Goal: Task Accomplishment & Management: Use online tool/utility

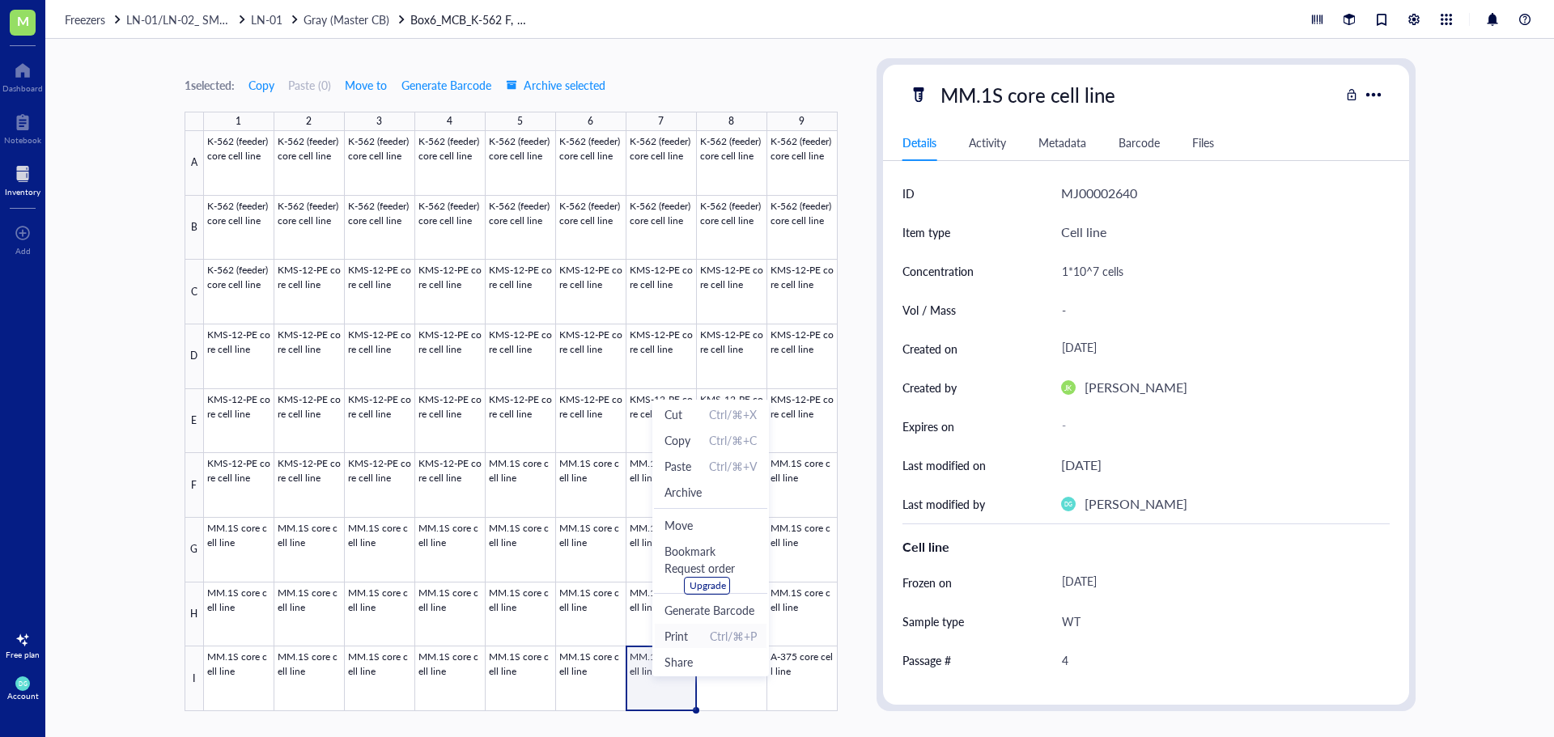
click at [683, 636] on span "Print" at bounding box center [675, 636] width 23 height 18
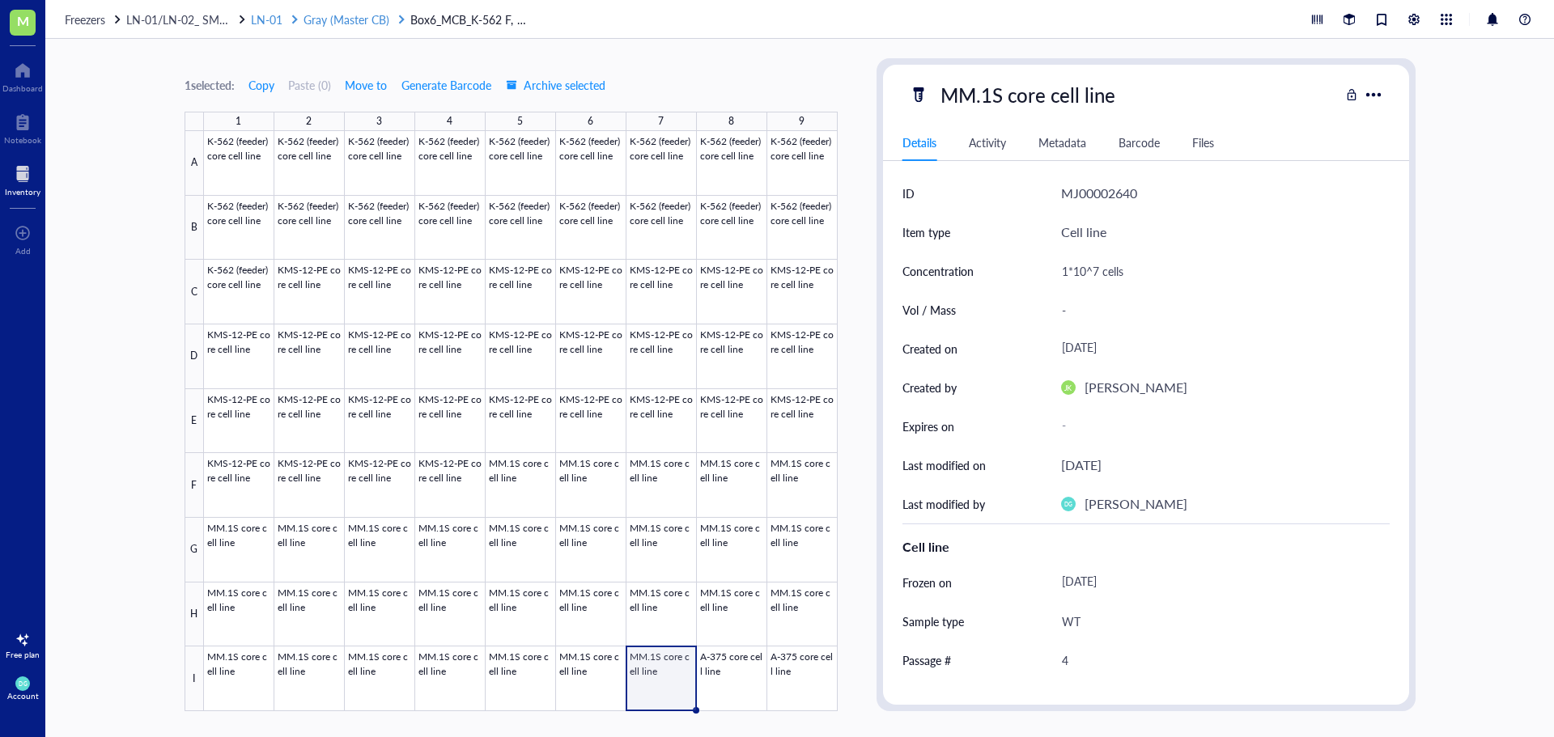
click at [340, 16] on span "Gray (Master CB)" at bounding box center [346, 19] width 86 height 16
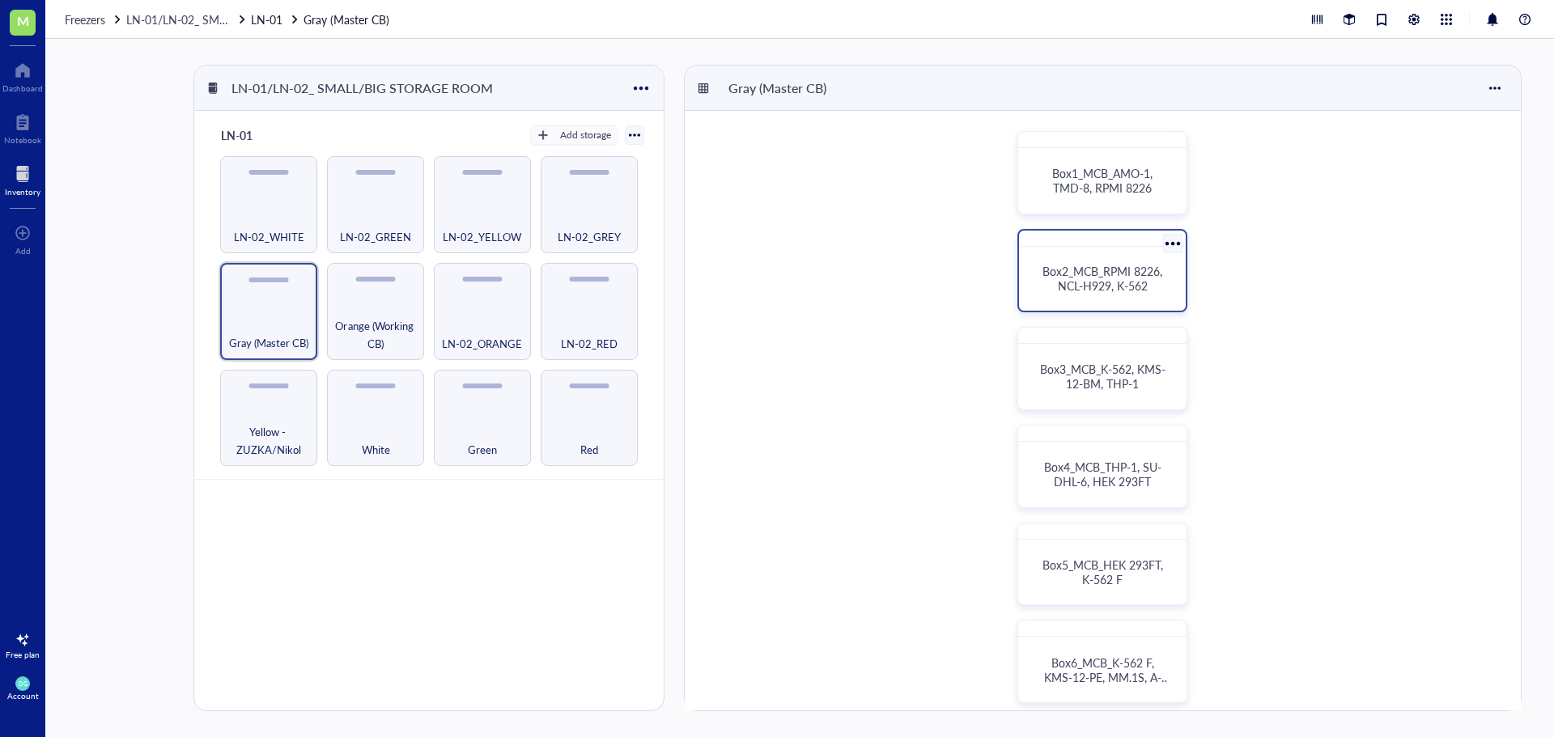
click at [1078, 286] on span "Box2_MCB_RPMI 8226, NCL-H929, K-562" at bounding box center [1103, 278] width 123 height 31
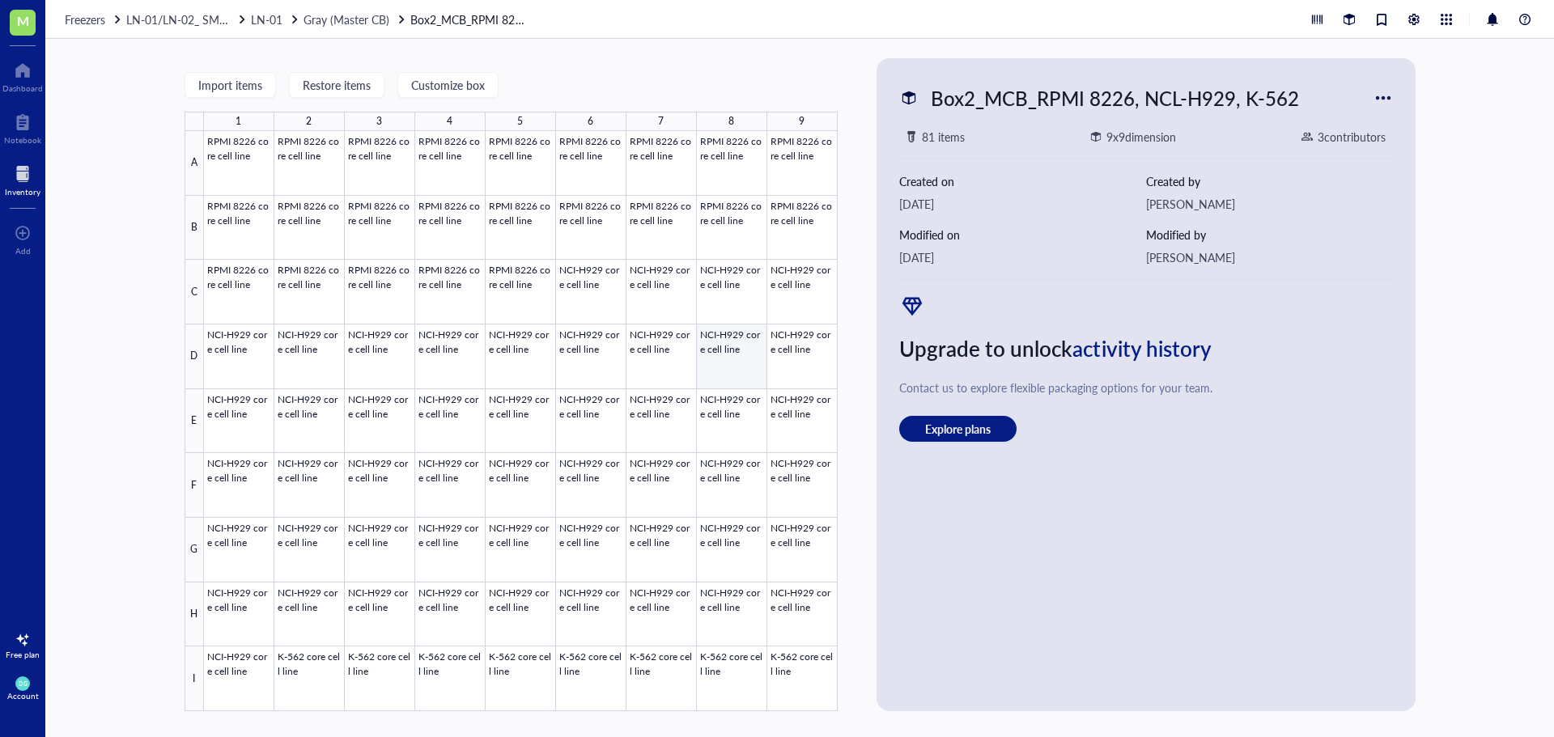
click at [716, 360] on div at bounding box center [521, 421] width 634 height 580
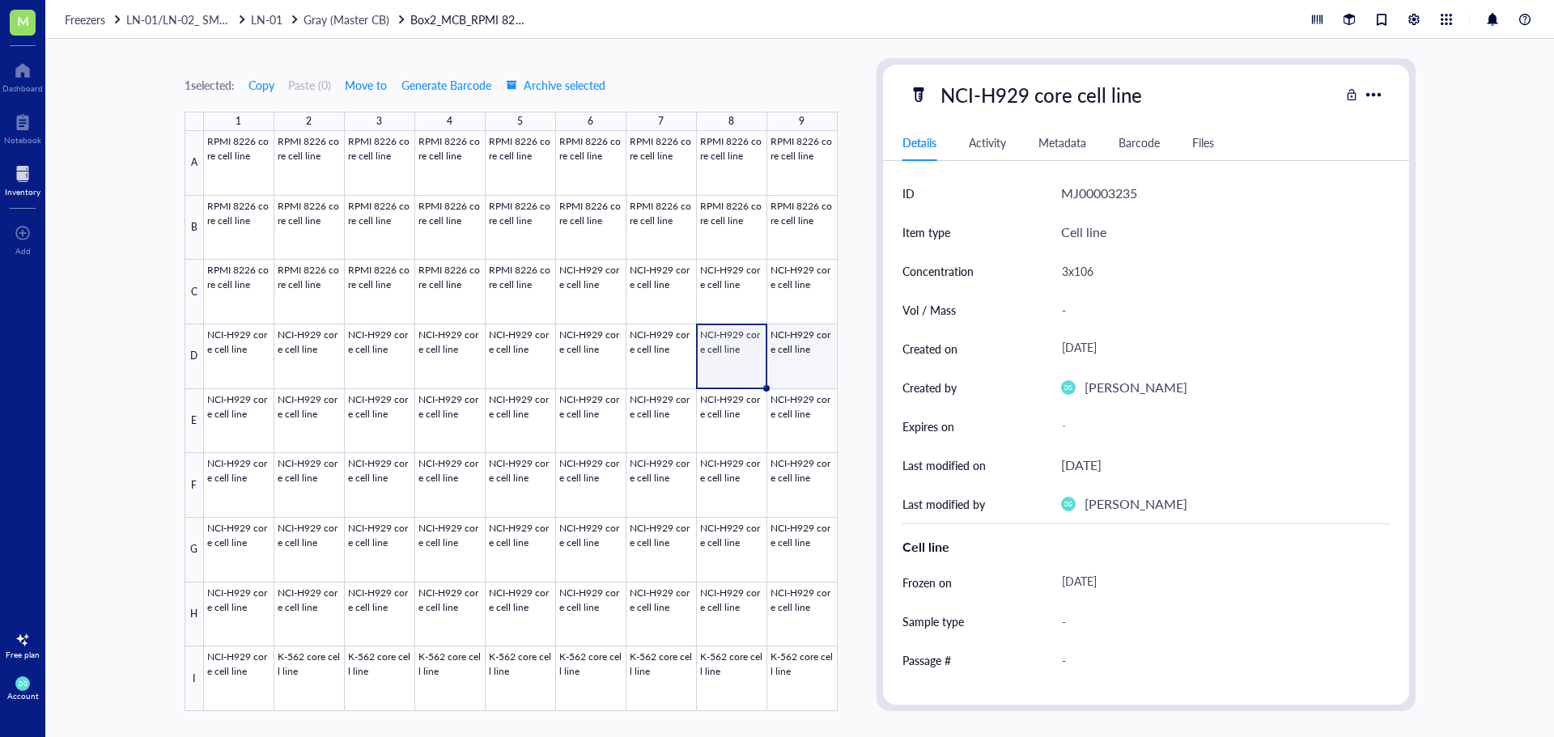
click at [787, 366] on div at bounding box center [521, 421] width 634 height 580
click at [715, 363] on div at bounding box center [521, 421] width 634 height 580
click at [753, 601] on span "Print" at bounding box center [744, 602] width 23 height 18
